Goal: Information Seeking & Learning: Check status

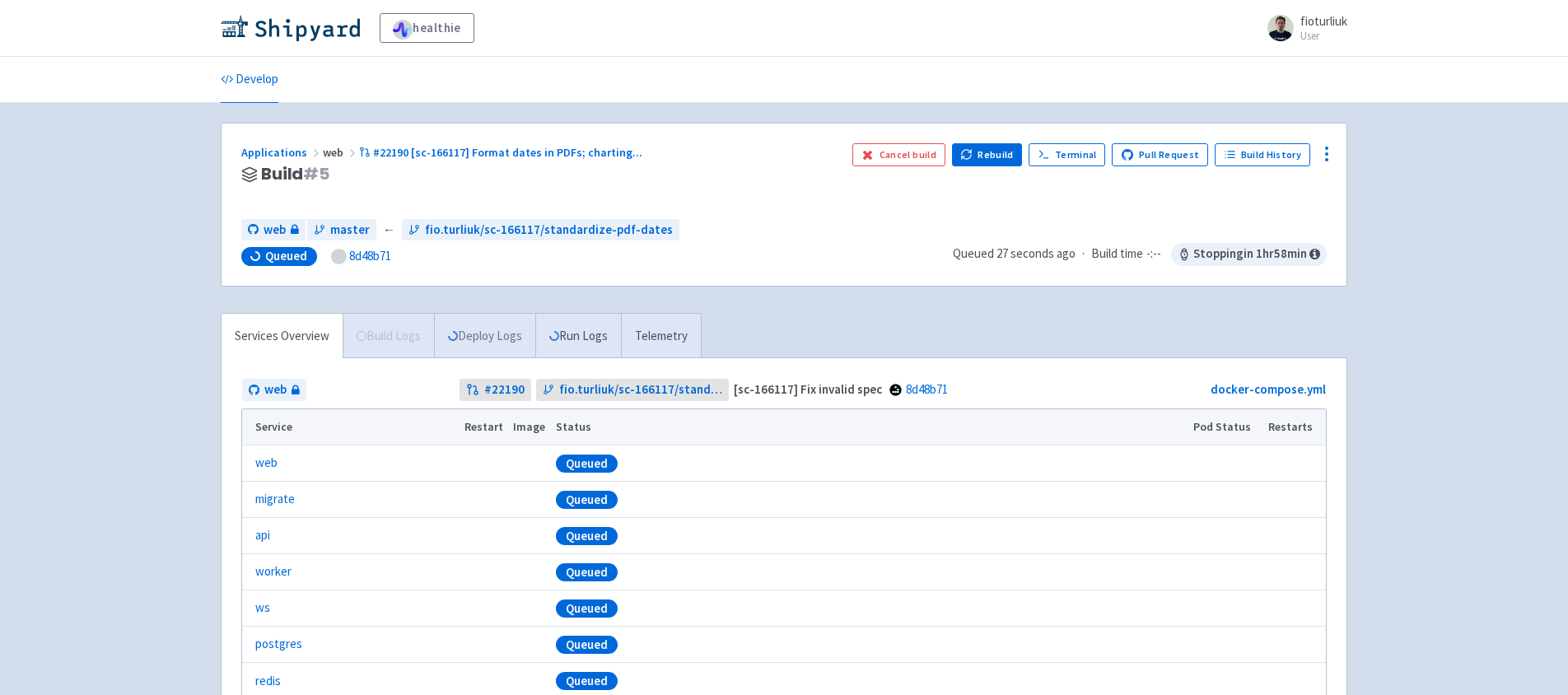
click at [493, 337] on link "Deploy Logs" at bounding box center [484, 336] width 102 height 45
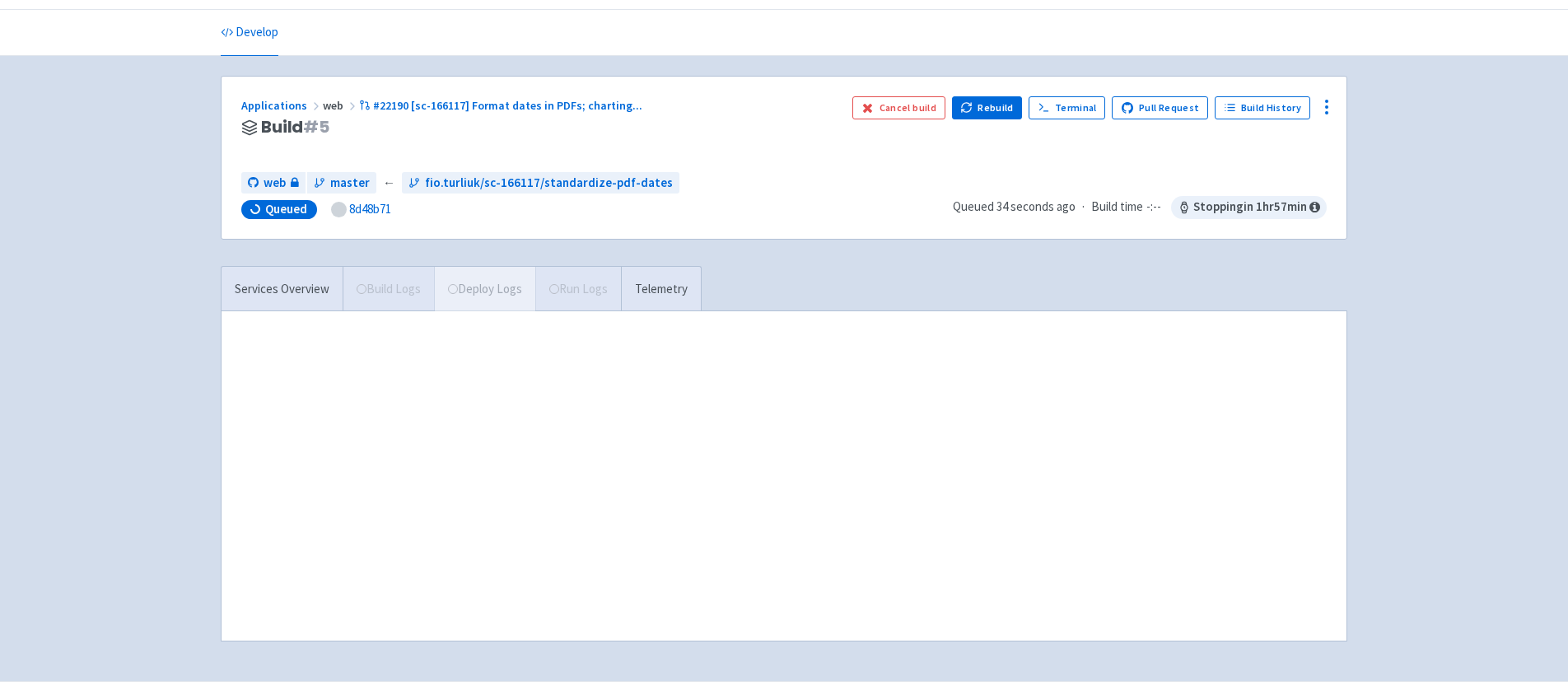
scroll to position [84, 0]
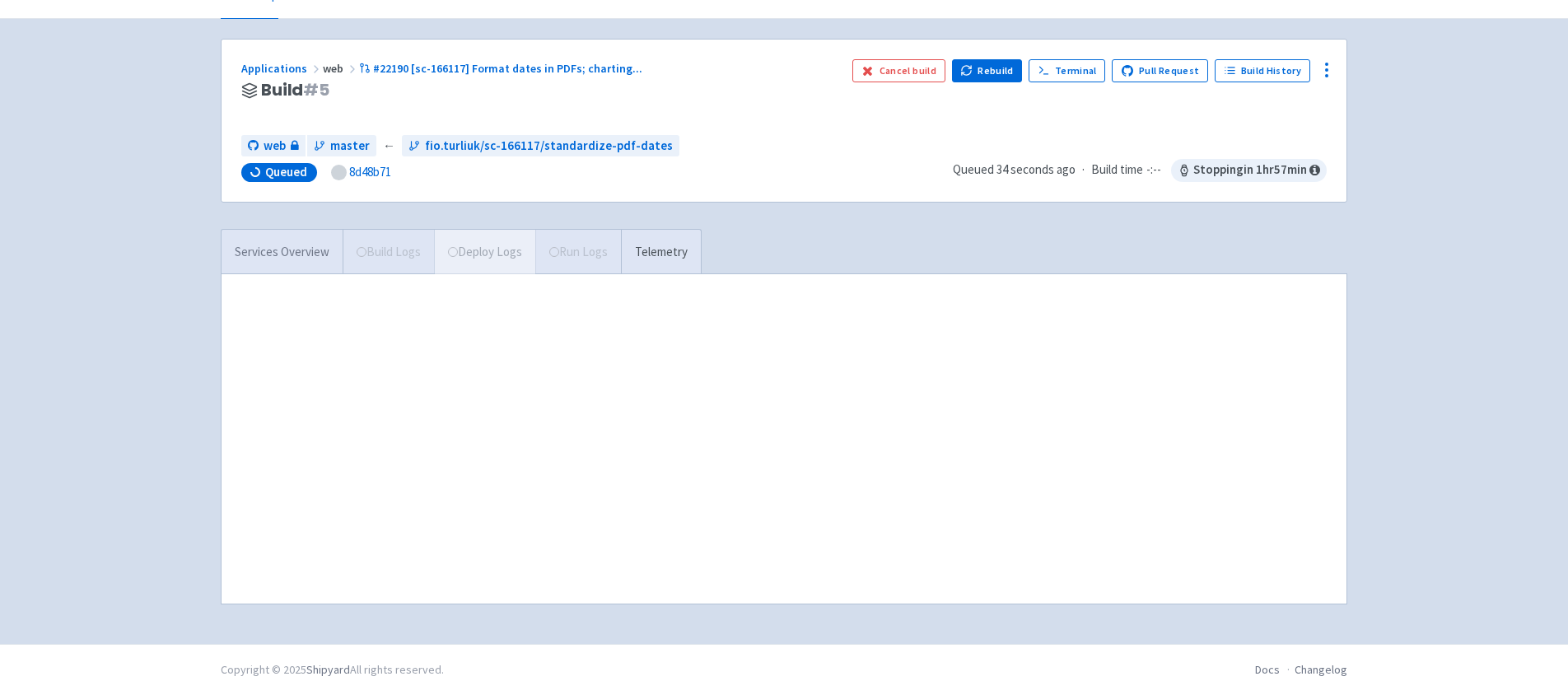
click at [269, 252] on link "Services Overview" at bounding box center [281, 252] width 121 height 45
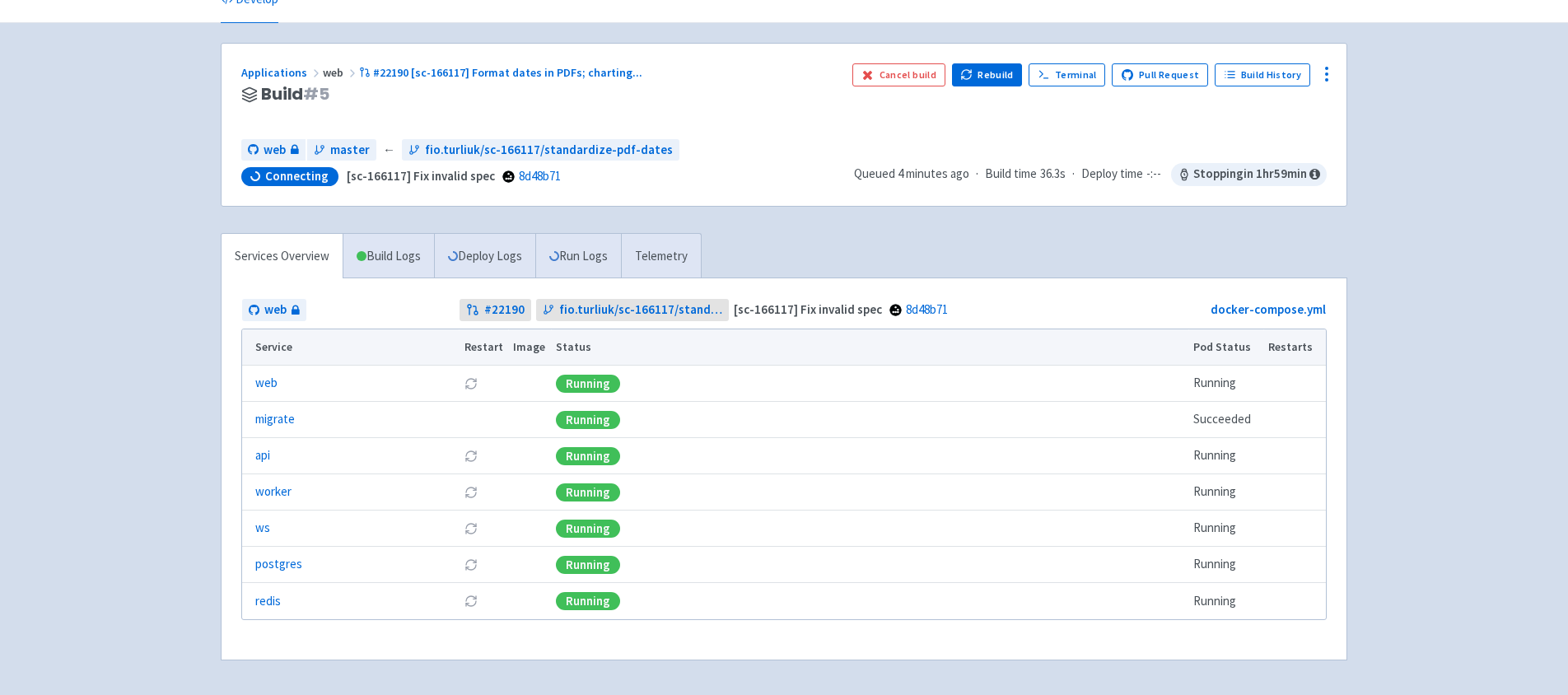
scroll to position [84, 0]
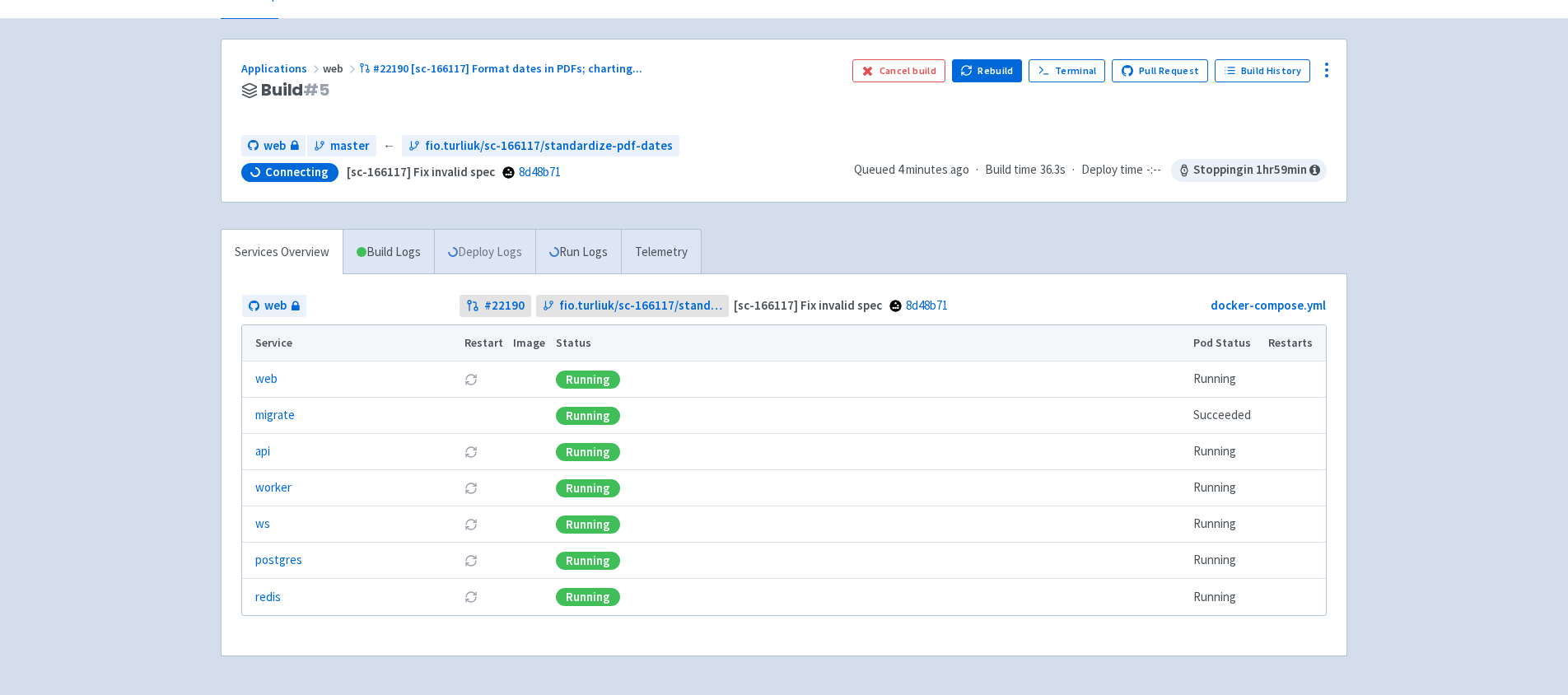
click at [486, 254] on link "Deploy Logs" at bounding box center [484, 252] width 102 height 45
